Goal: Check status: Check status

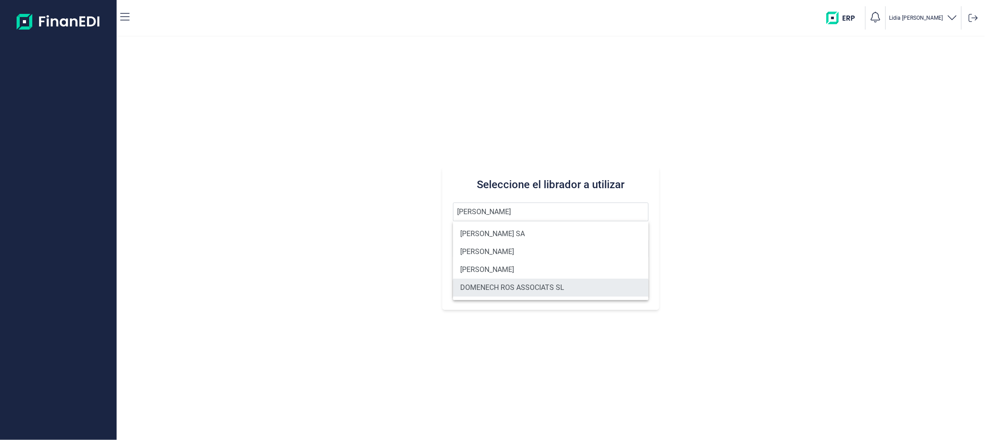
click at [487, 283] on li "DOMENECH ROS ASSOCIATS SL" at bounding box center [551, 288] width 196 height 18
type input "DOMENECH ROS ASSOCIATS SL"
type input "B63038574"
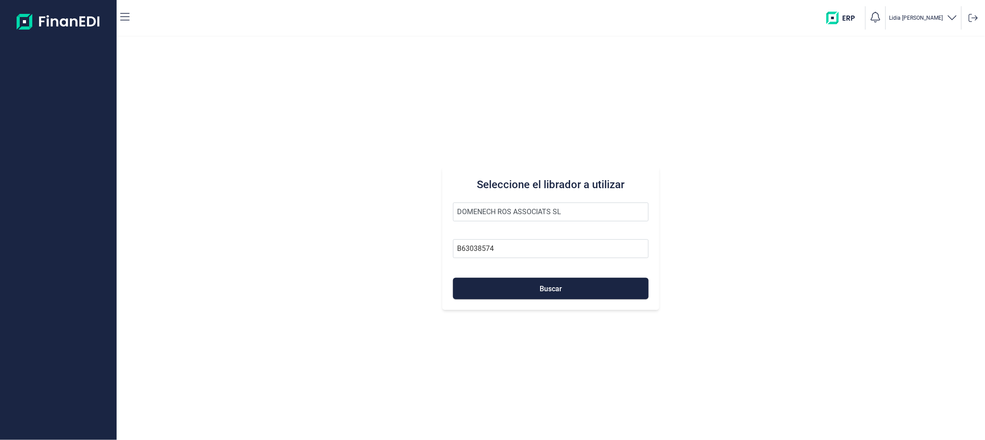
click at [487, 283] on button "Buscar" at bounding box center [551, 289] width 196 height 22
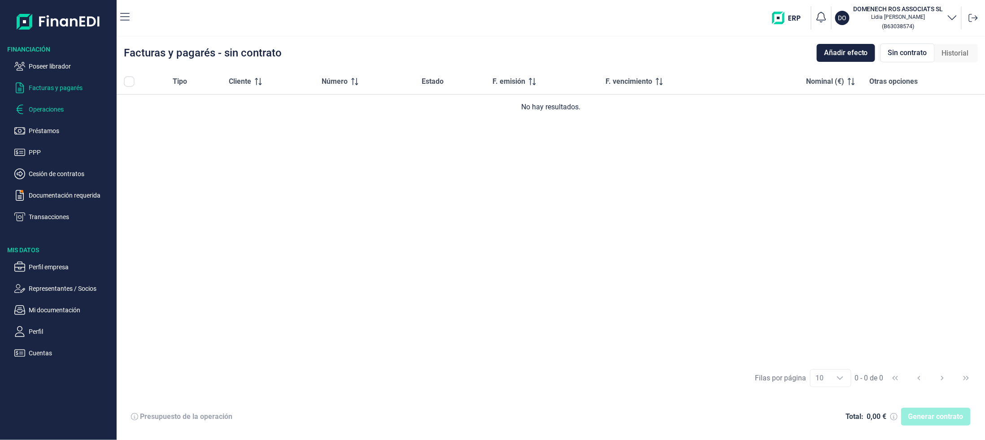
click at [52, 113] on p "Operaciones" at bounding box center [71, 109] width 84 height 11
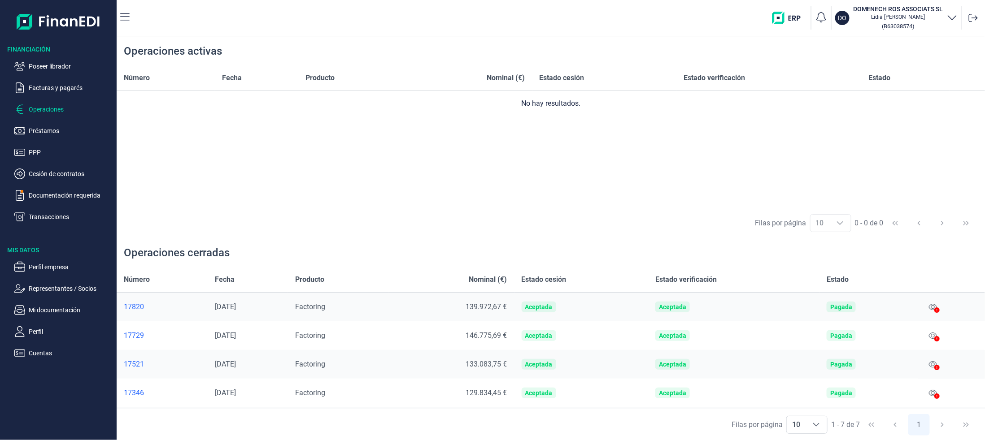
click at [412, 293] on td "139.972,67 €" at bounding box center [451, 307] width 126 height 29
click at [492, 199] on div "Número Fecha Producto Nominal (€) Estado cesión Estado verificación Estado No h…" at bounding box center [551, 136] width 868 height 142
